Goal: Find specific page/section: Find specific page/section

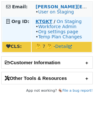
click at [46, 22] on strong "KTGKT" at bounding box center [43, 21] width 17 height 5
